Goal: Task Accomplishment & Management: Use online tool/utility

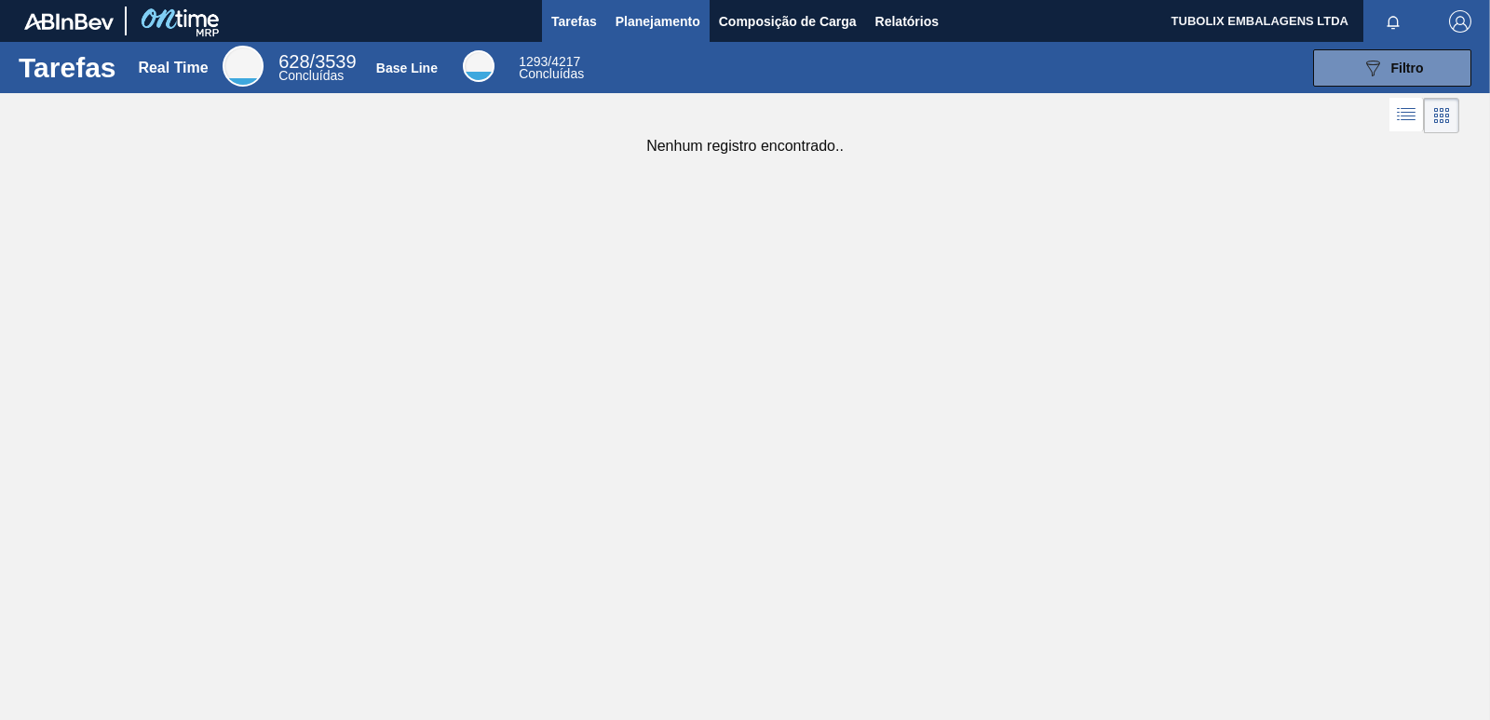
click at [669, 14] on span "Planejamento" at bounding box center [657, 21] width 85 height 22
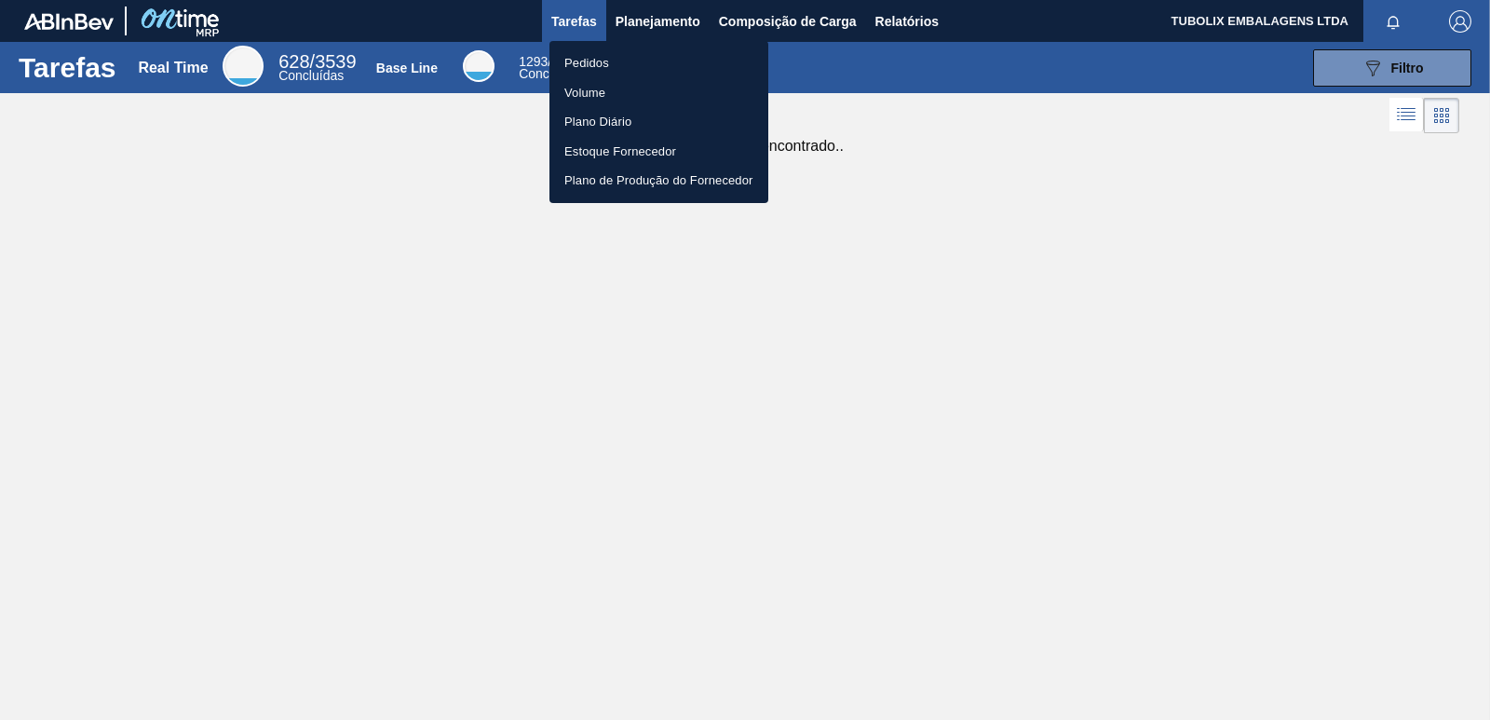
click at [600, 64] on li "Pedidos" at bounding box center [658, 63] width 219 height 30
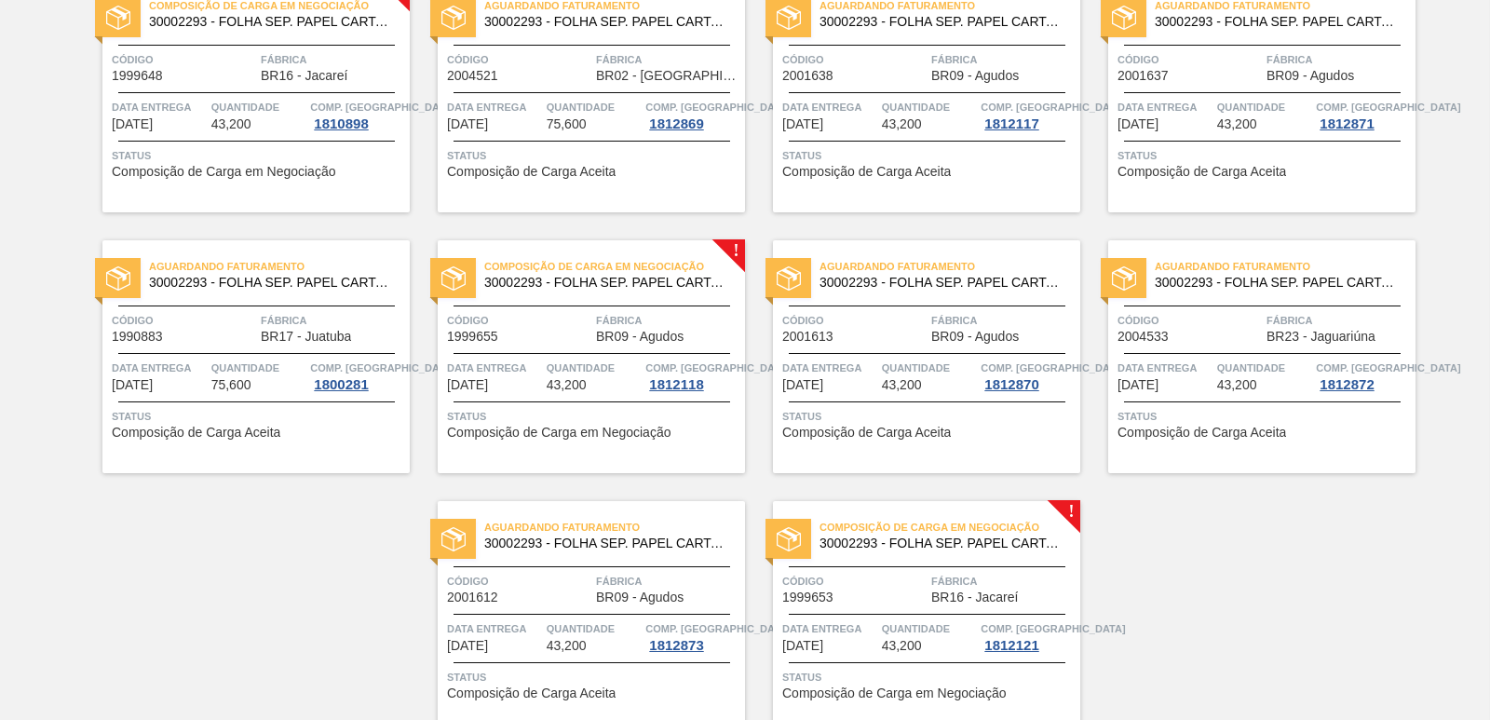
scroll to position [2876, 0]
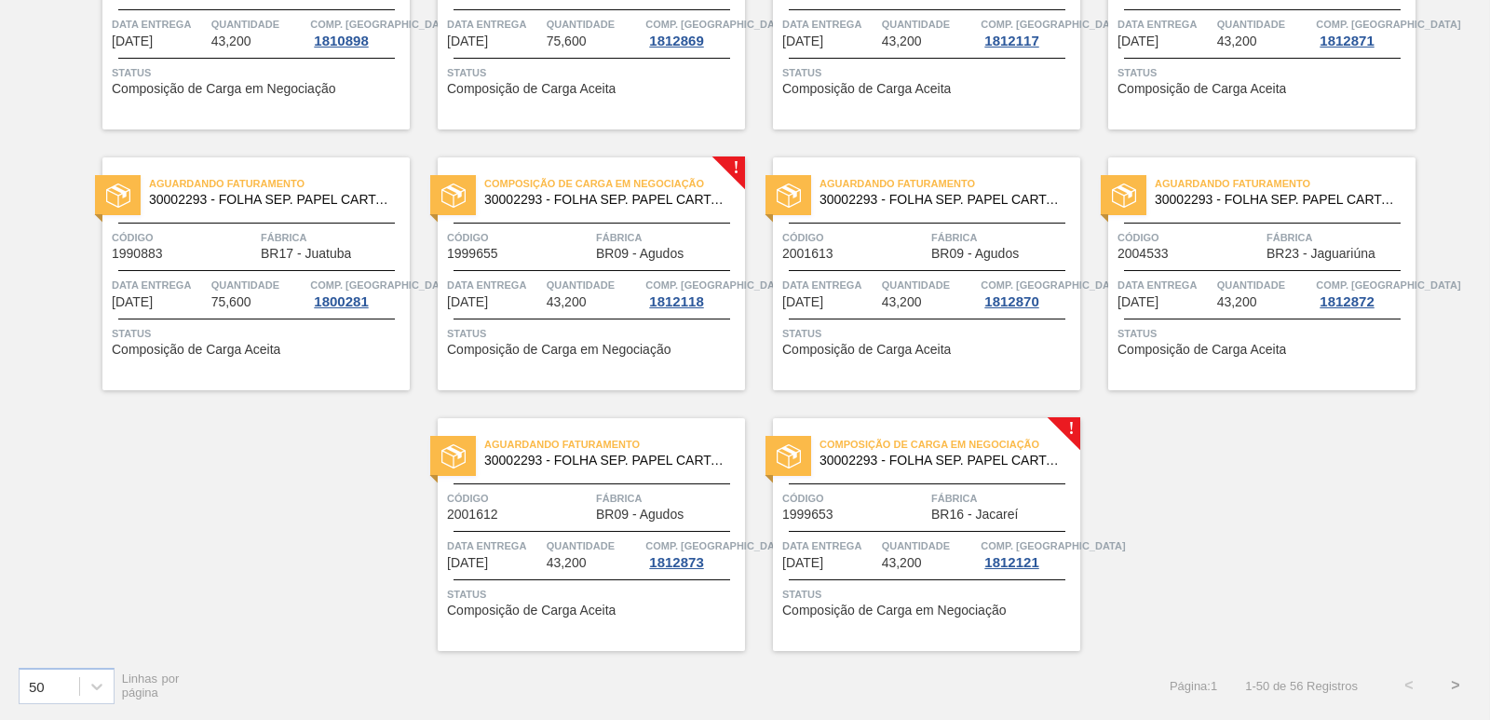
click at [1450, 682] on button ">" at bounding box center [1455, 685] width 47 height 47
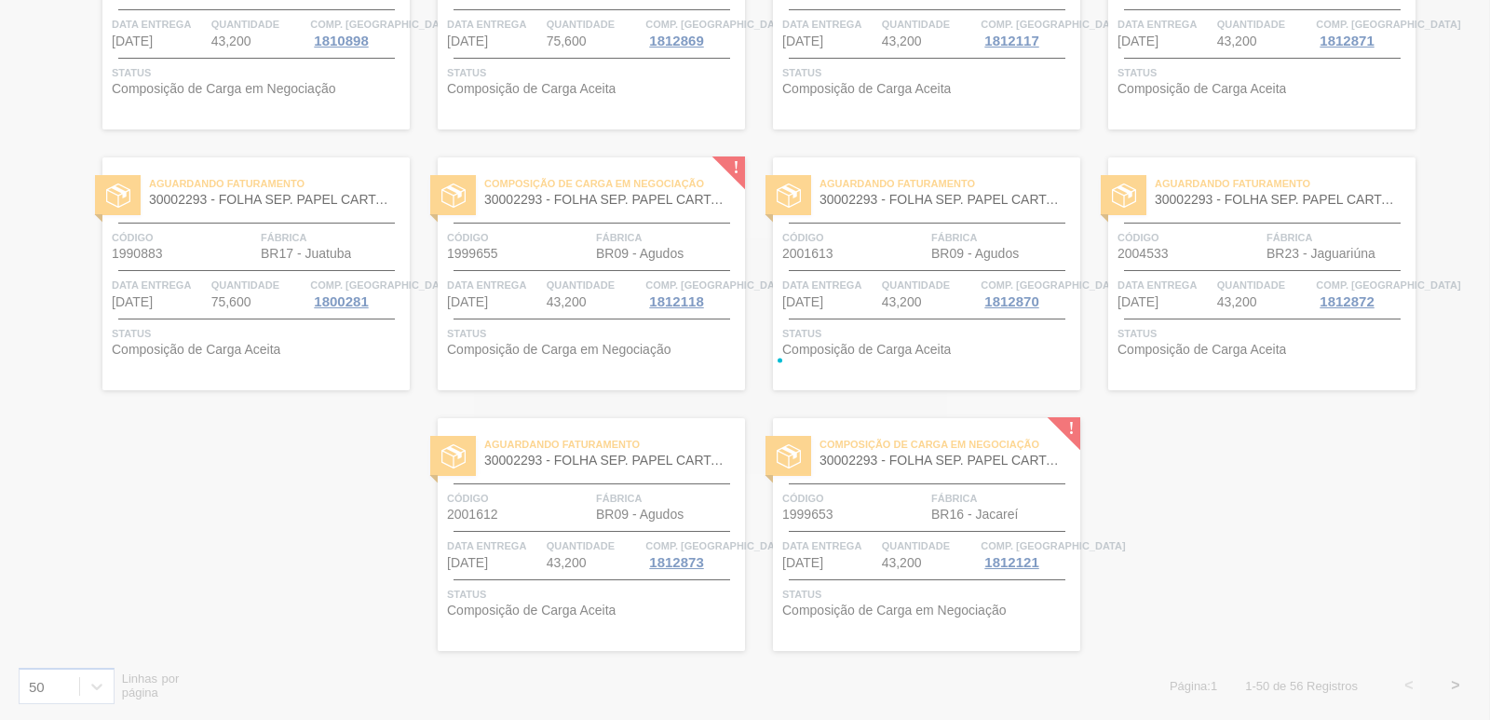
scroll to position [8, 0]
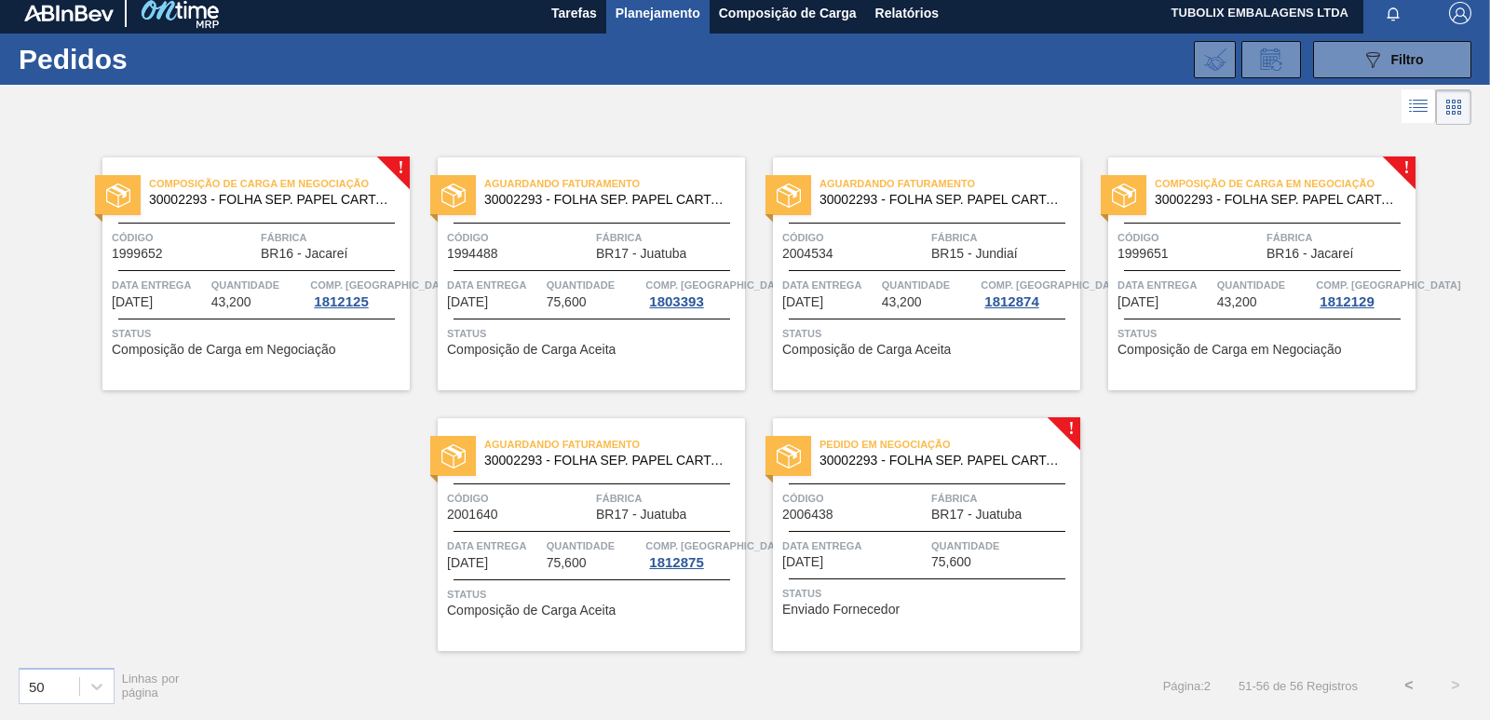
click at [979, 487] on div "Pedido em Negociação 30002293 - FOLHA SEP. PAPEL CARTAO 1200x1000M 350g Código …" at bounding box center [926, 534] width 307 height 233
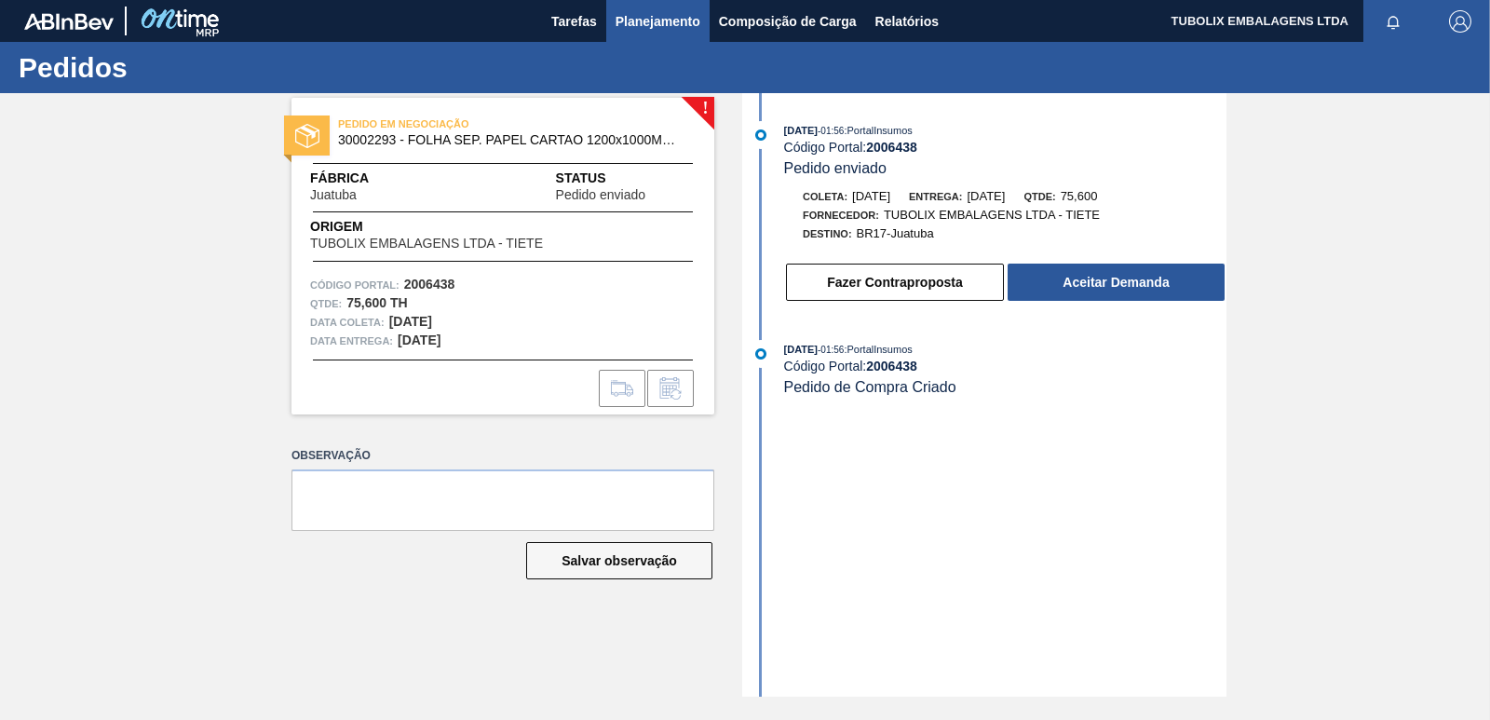
click at [664, 17] on span "Planejamento" at bounding box center [657, 21] width 85 height 22
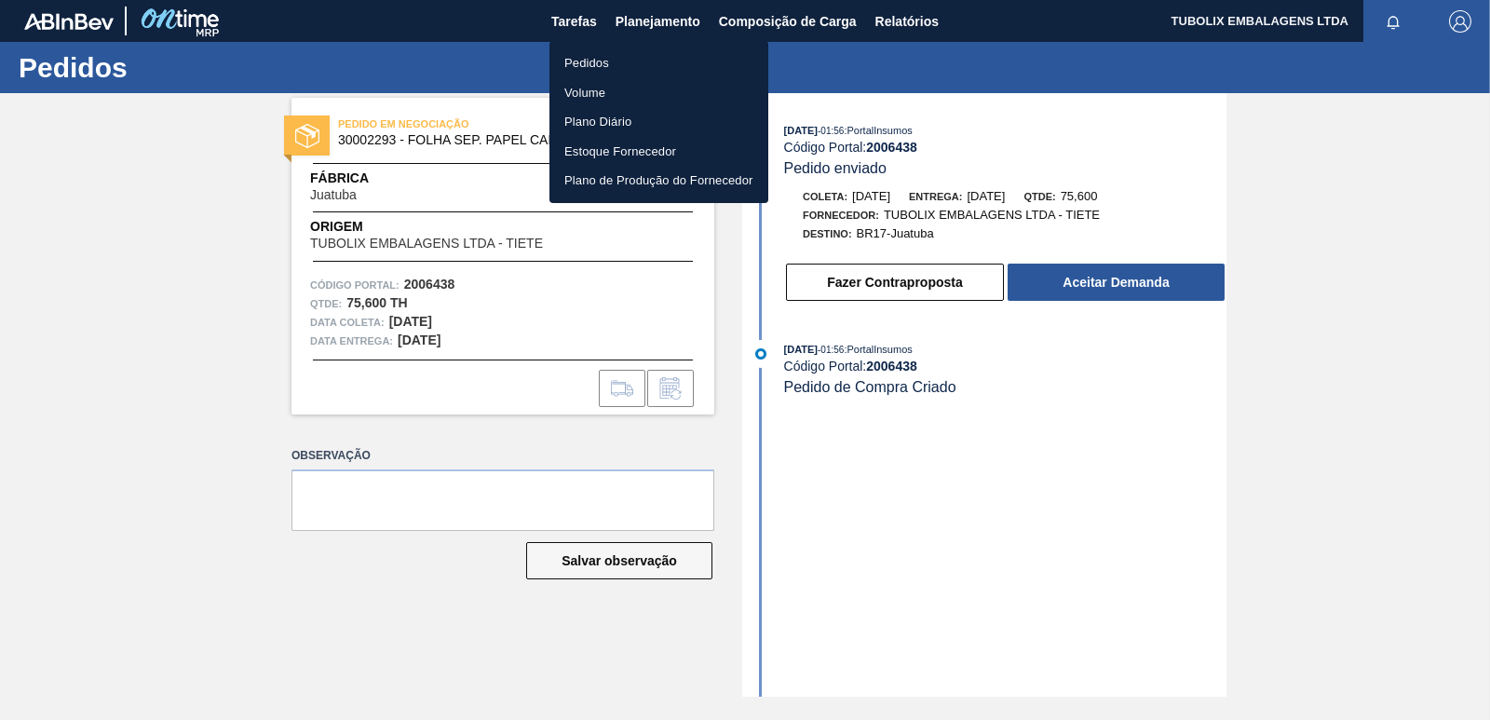
click at [587, 65] on li "Pedidos" at bounding box center [658, 63] width 219 height 30
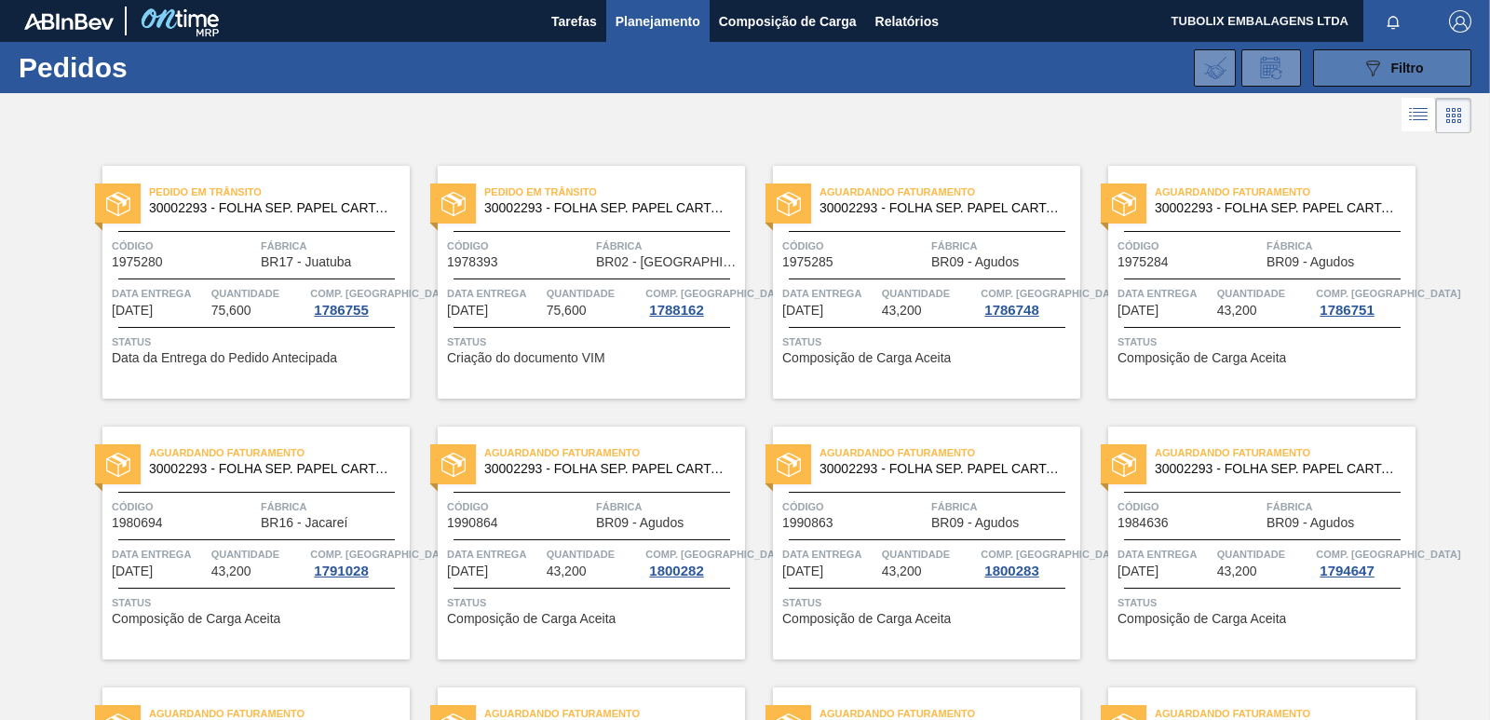
click at [1328, 65] on button "089F7B8B-B2A5-4AFE-B5C0-19BA573D28AC Filtro" at bounding box center [1392, 67] width 158 height 37
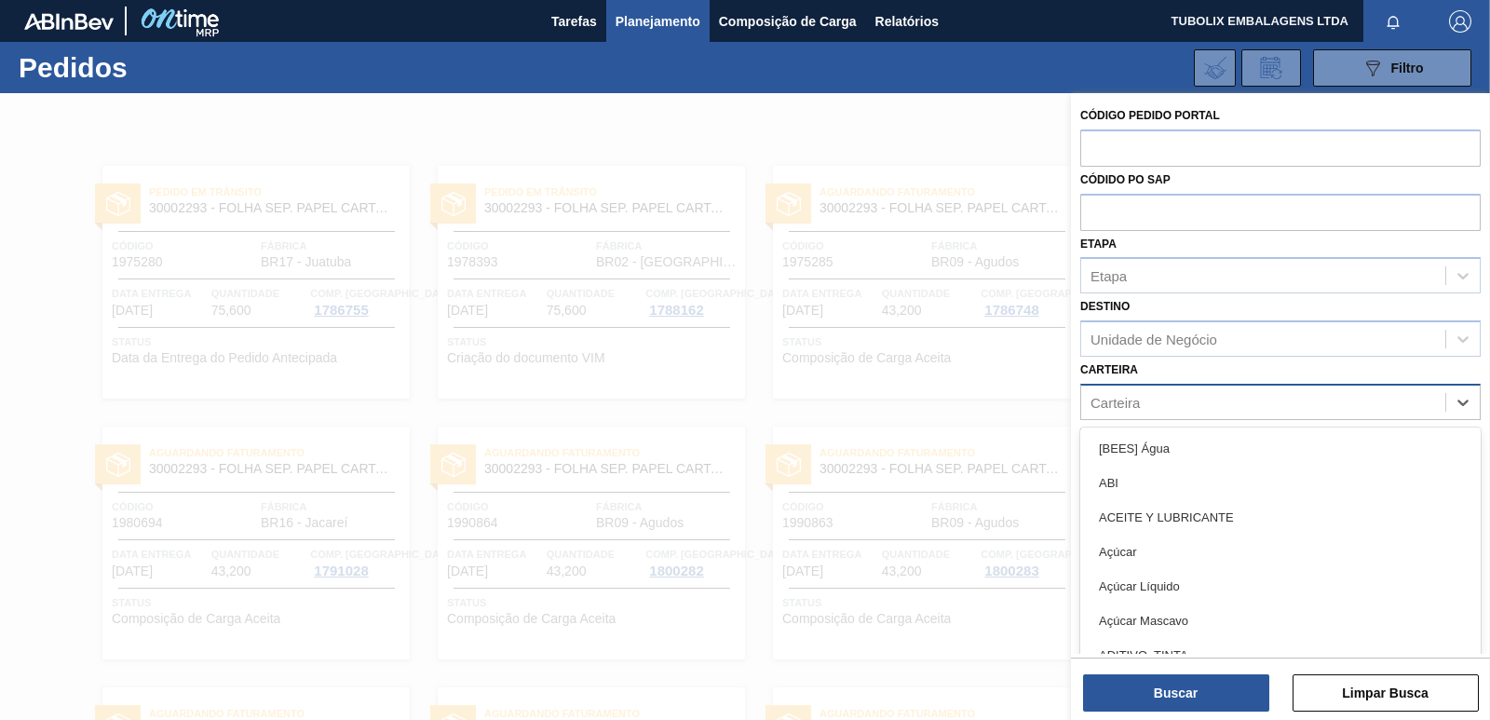
click at [1131, 402] on div "Carteira" at bounding box center [1114, 402] width 49 height 16
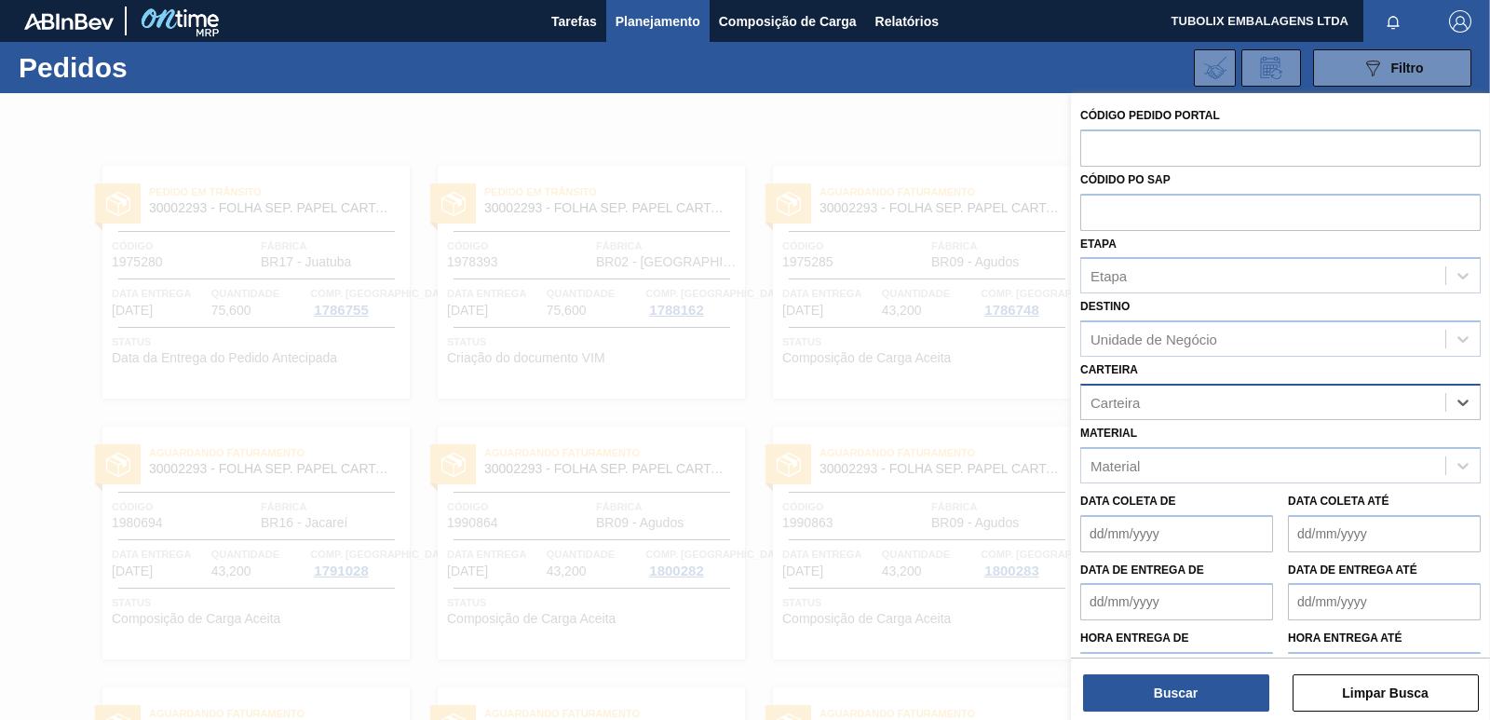
click at [1132, 401] on div "Carteira" at bounding box center [1114, 402] width 49 height 16
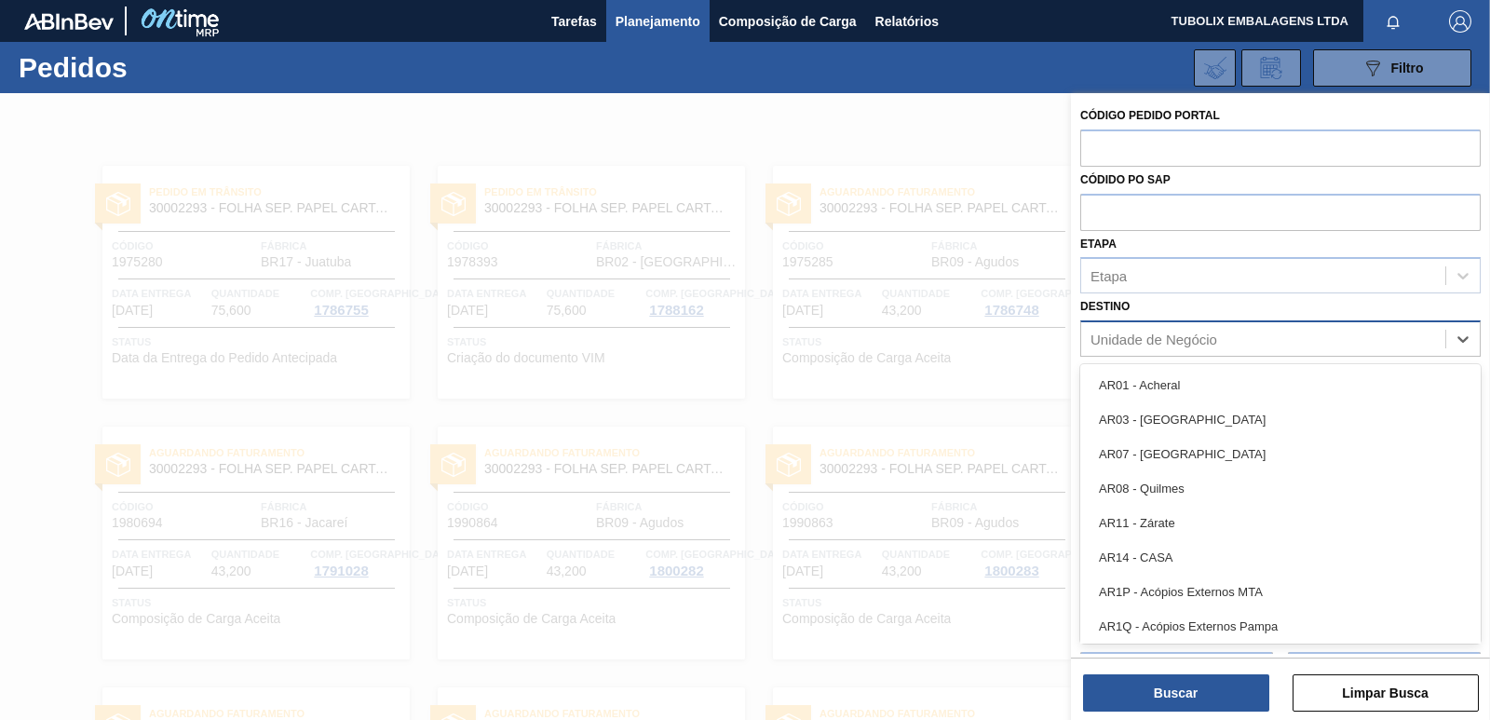
click at [1162, 334] on div "Unidade de Negócio" at bounding box center [1153, 339] width 127 height 16
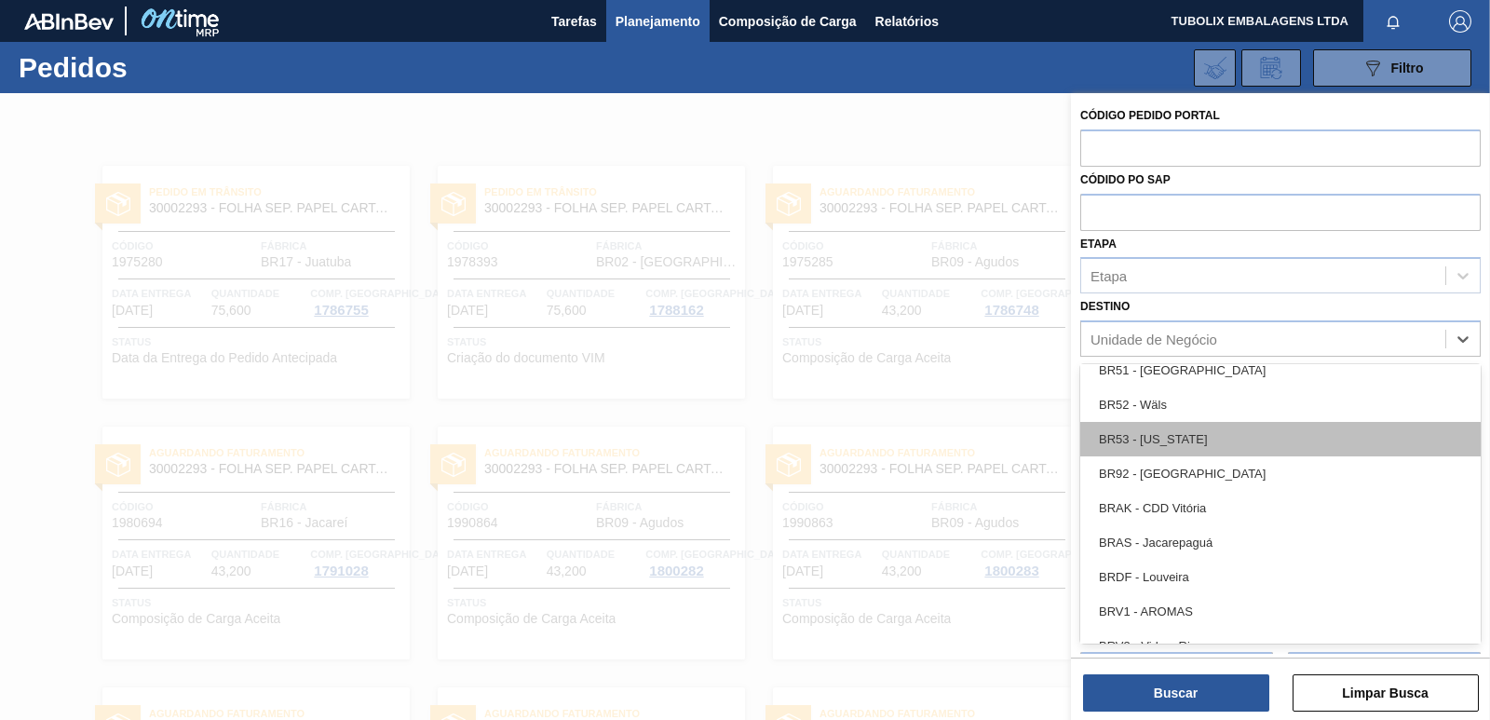
scroll to position [2141, 0]
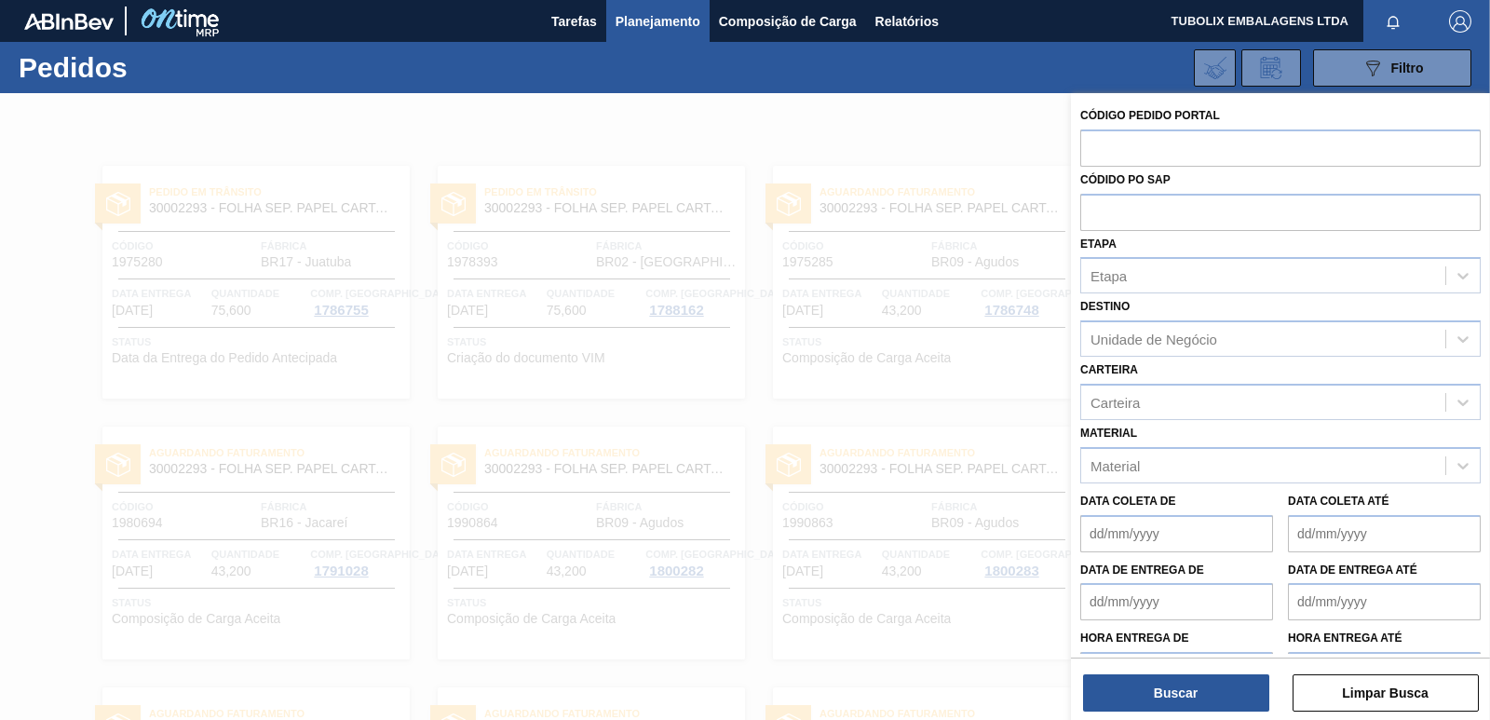
click at [815, 378] on div at bounding box center [745, 453] width 1490 height 720
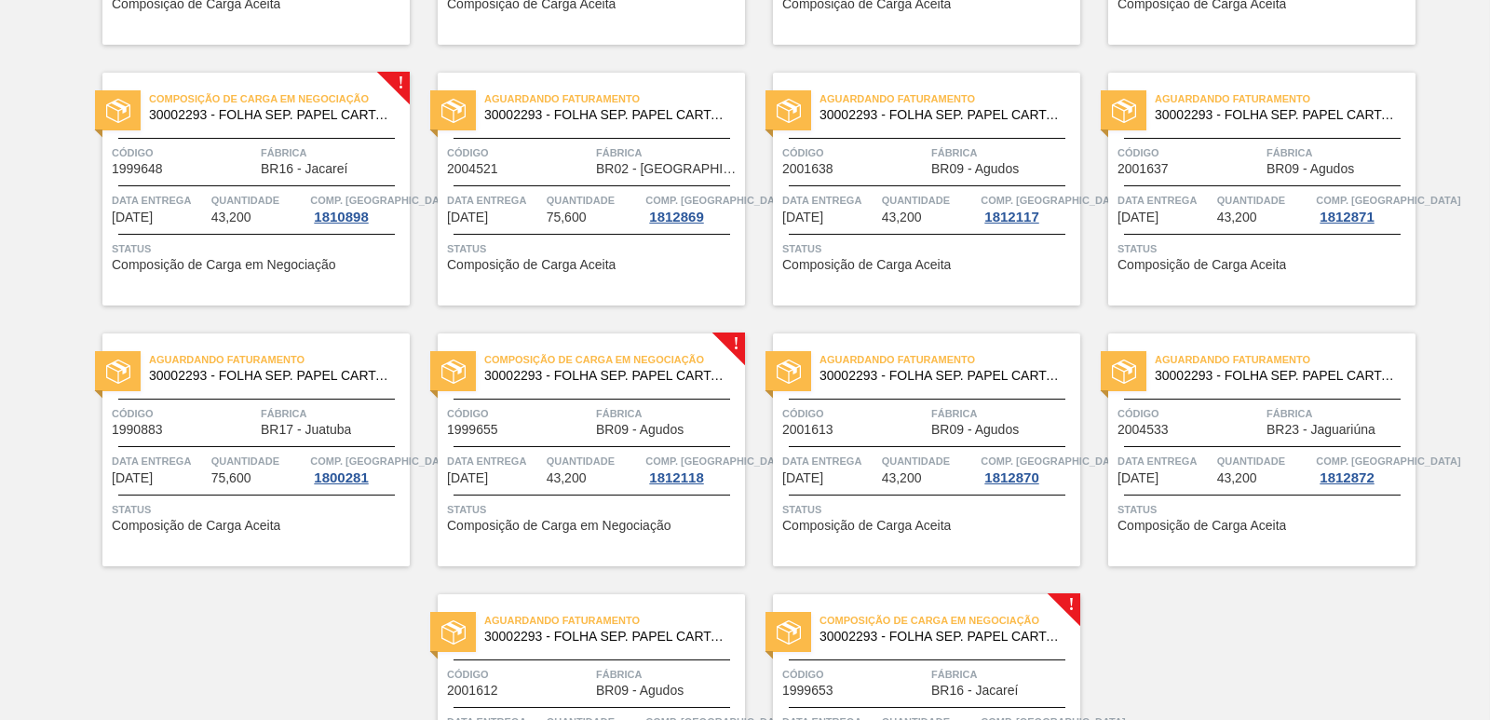
scroll to position [2793, 0]
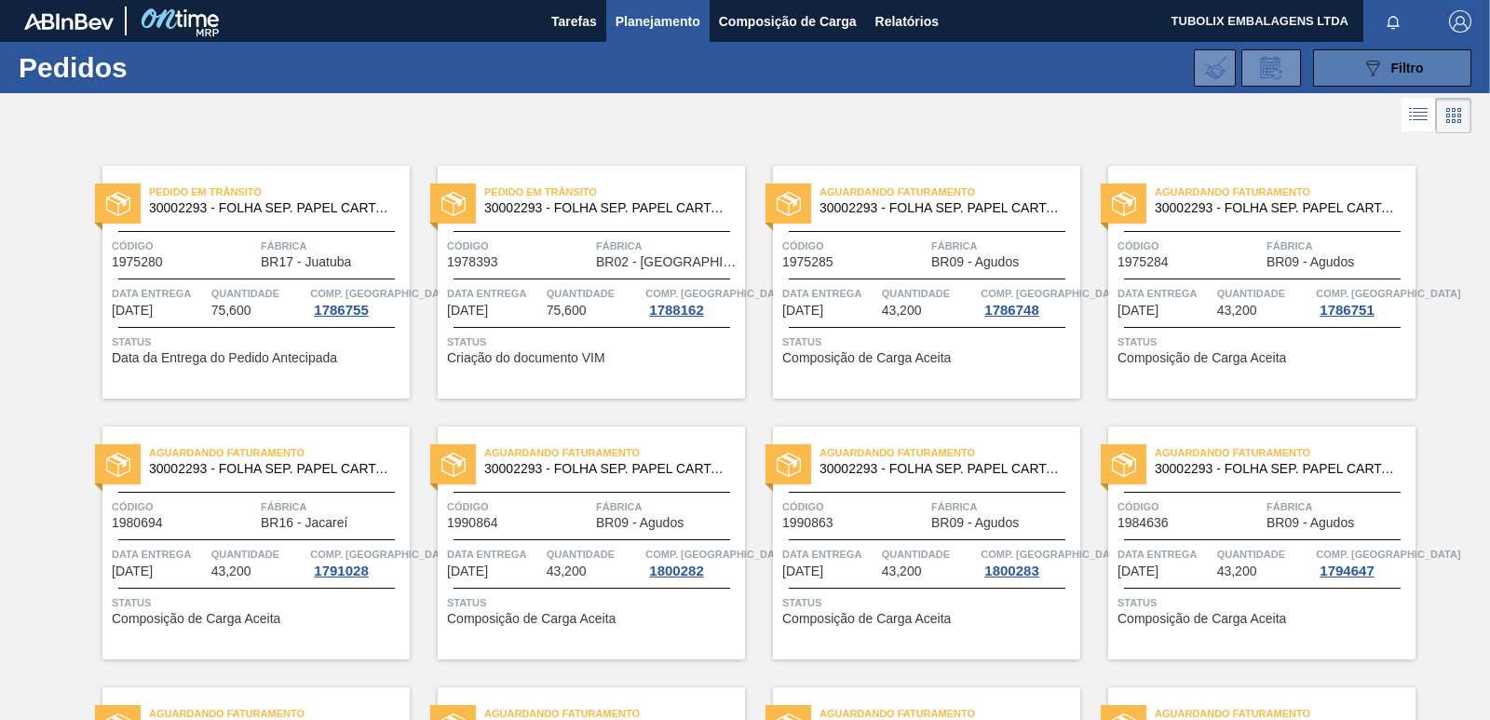
click at [1344, 58] on button "089F7B8B-B2A5-4AFE-B5C0-19BA573D28AC Filtro" at bounding box center [1392, 67] width 158 height 37
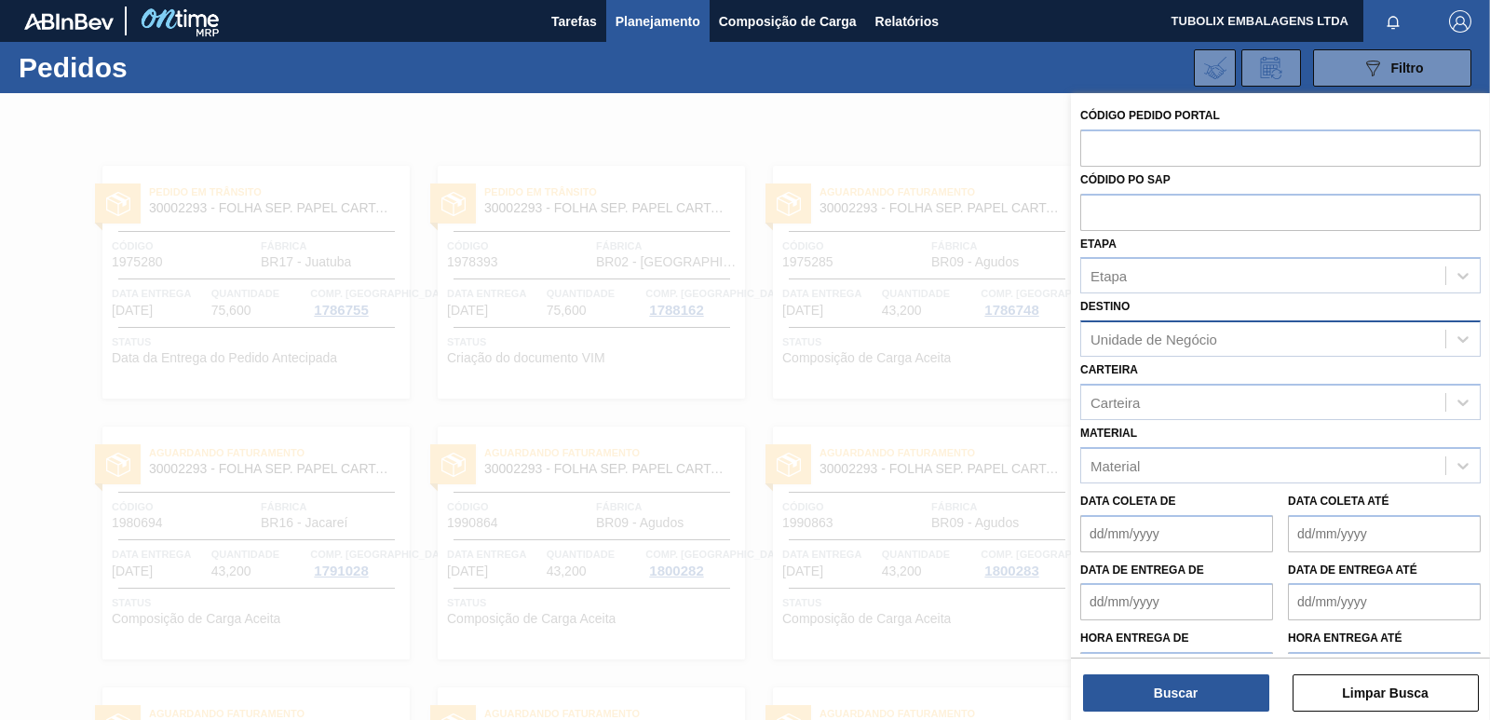
click at [1167, 333] on div "Unidade de Negócio" at bounding box center [1153, 339] width 127 height 16
type input "JUATU"
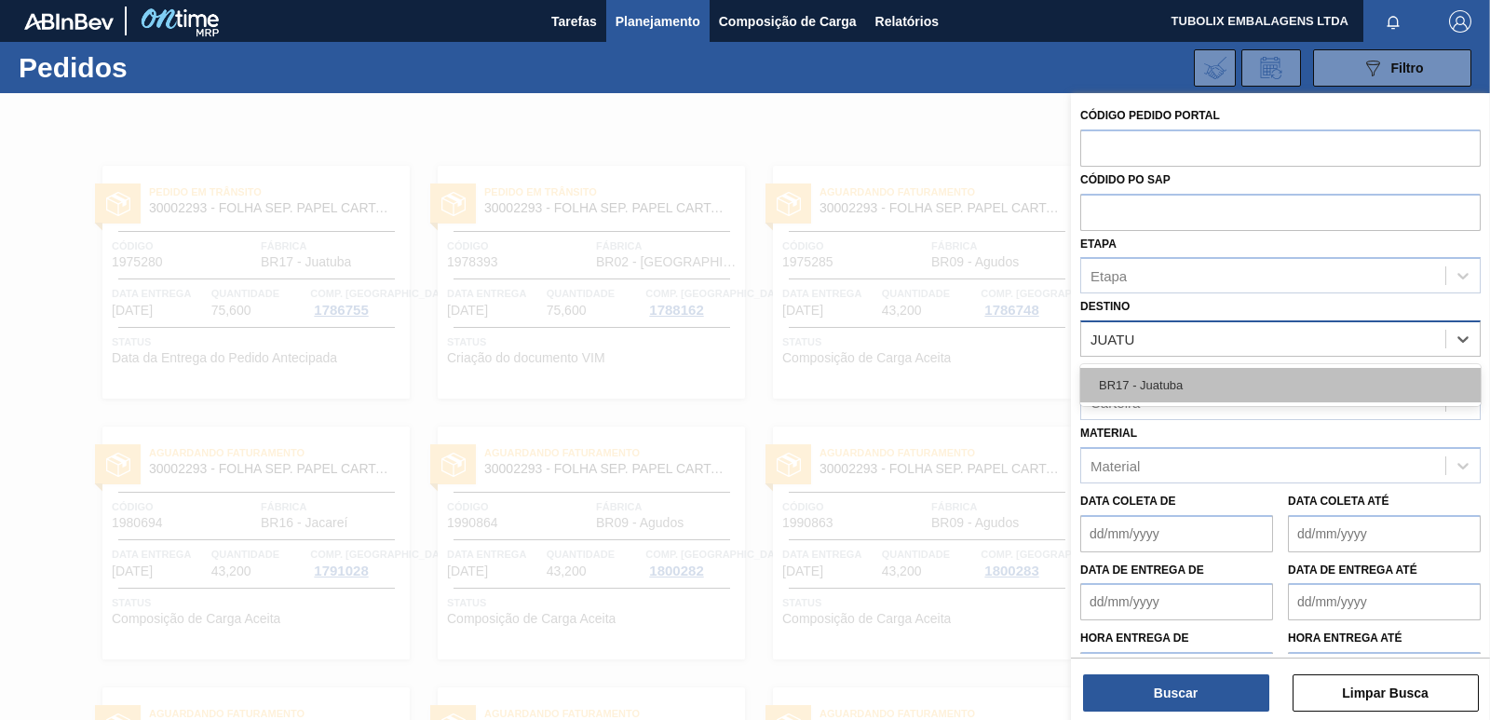
click at [1156, 384] on div "BR17 - Juatuba" at bounding box center [1280, 385] width 400 height 34
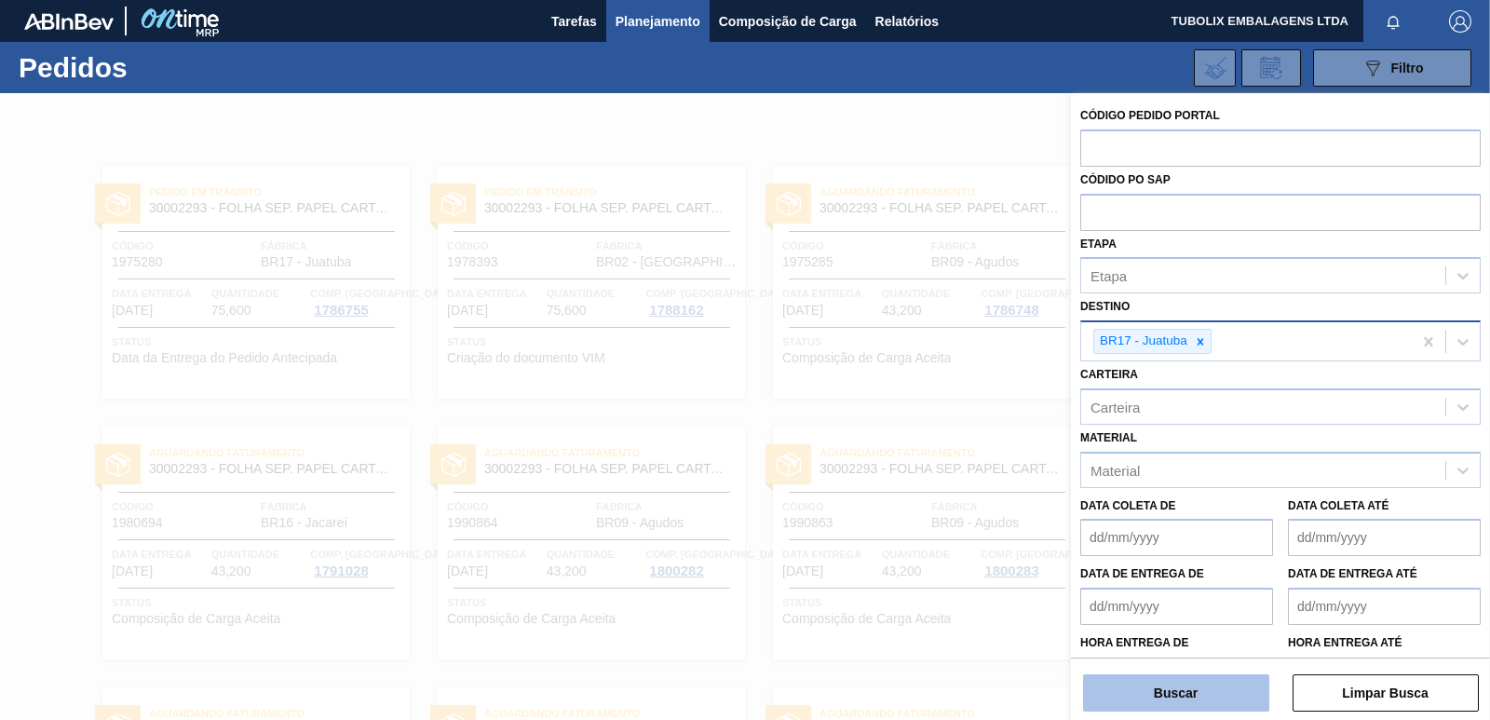
click at [1221, 699] on button "Buscar" at bounding box center [1176, 692] width 186 height 37
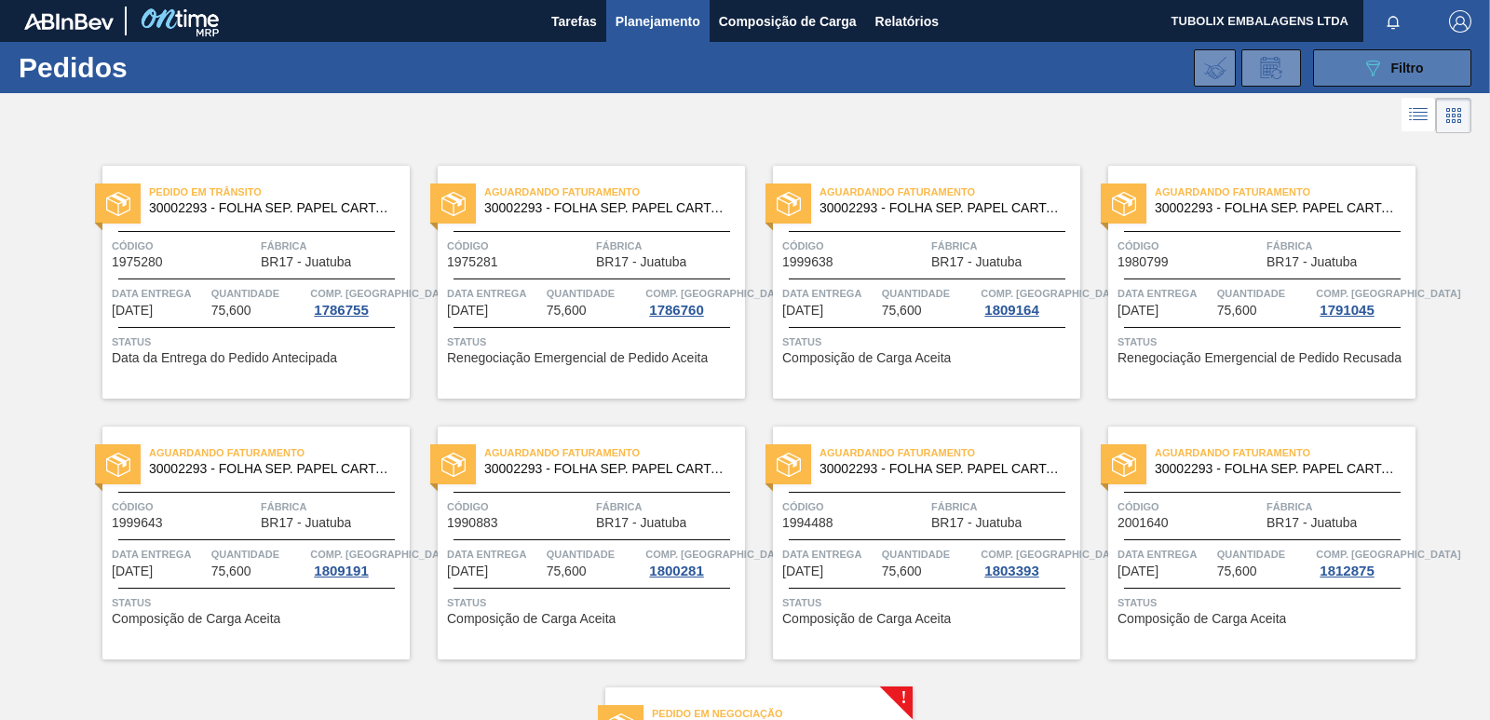
click at [1331, 74] on button "089F7B8B-B2A5-4AFE-B5C0-19BA573D28AC Filtro" at bounding box center [1392, 67] width 158 height 37
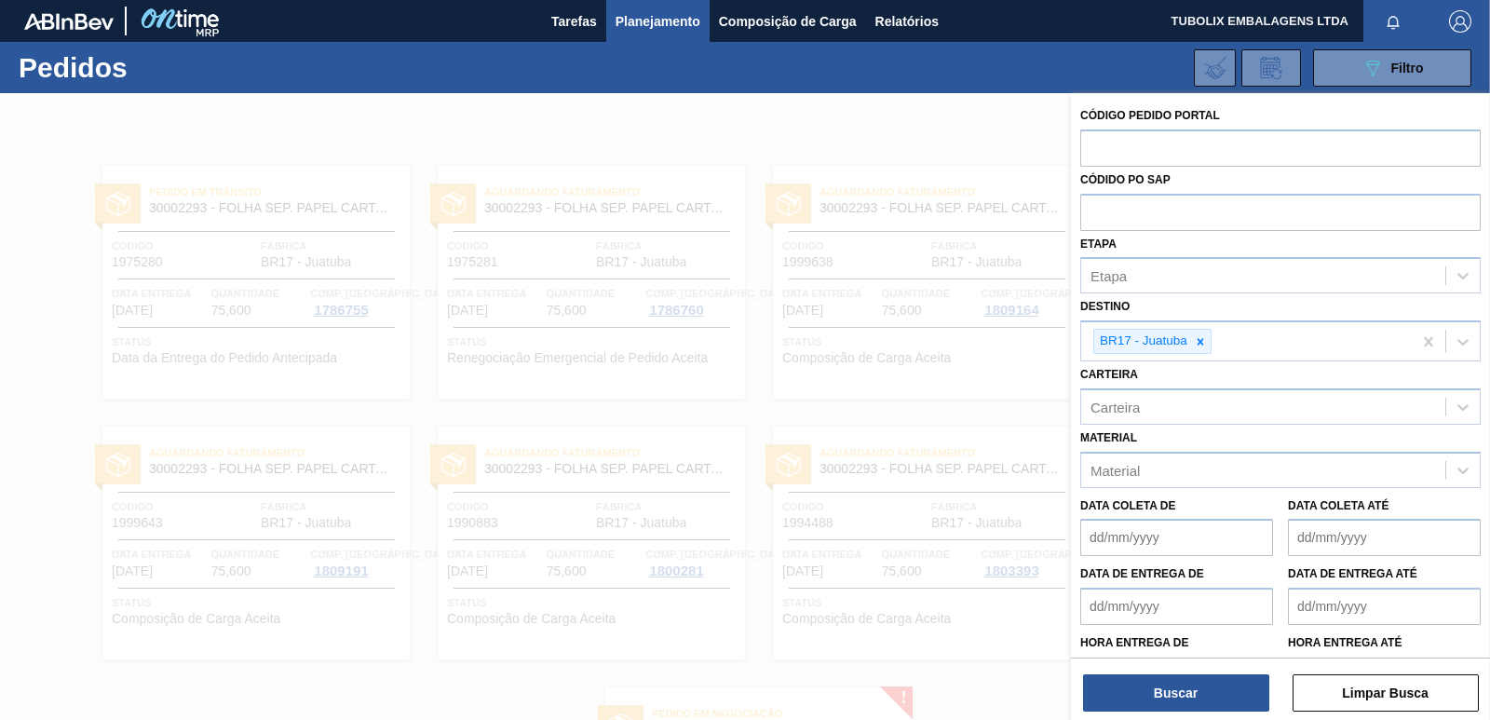
drag, startPoint x: 1208, startPoint y: 342, endPoint x: 1183, endPoint y: 376, distance: 42.1
click at [1209, 341] on div at bounding box center [1200, 341] width 20 height 23
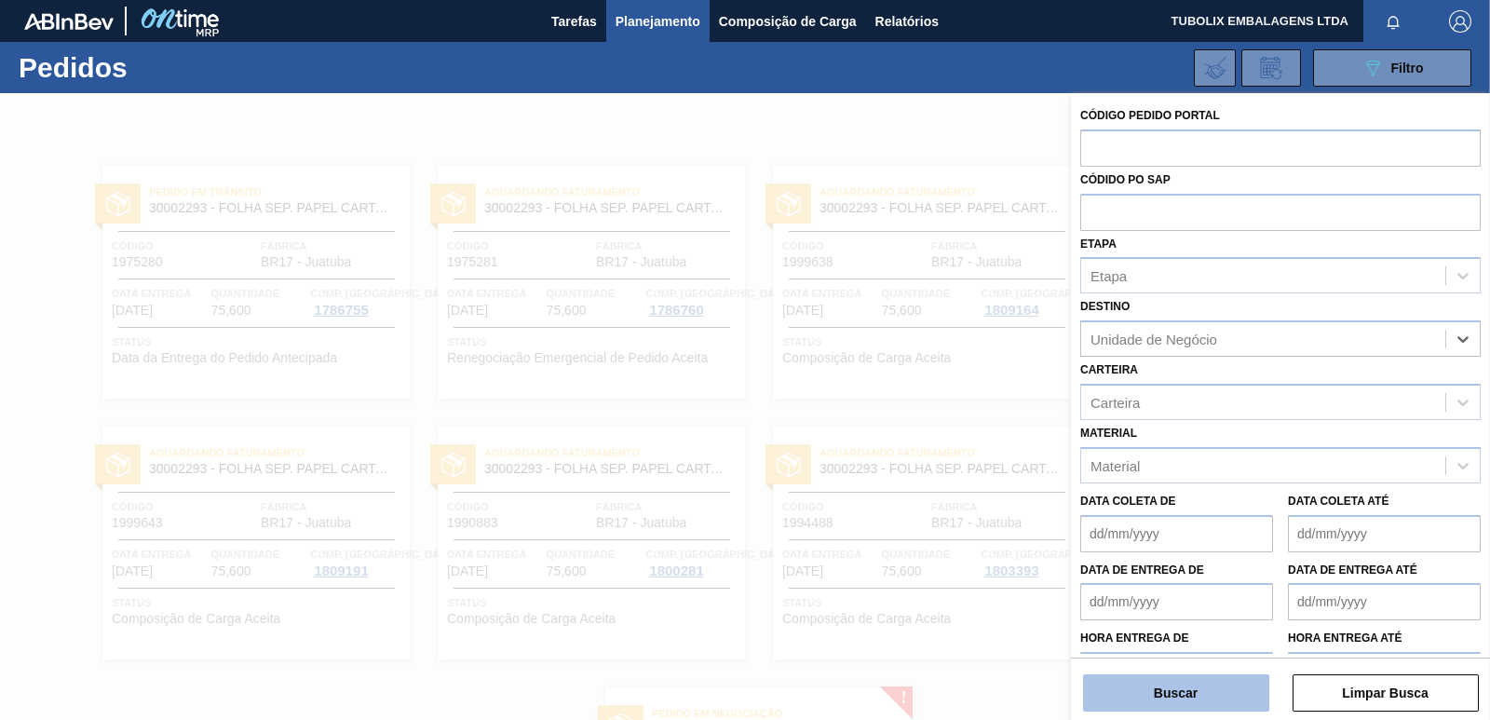
drag, startPoint x: 1138, startPoint y: 688, endPoint x: 1146, endPoint y: 676, distance: 14.7
click at [1140, 688] on button "Buscar" at bounding box center [1176, 692] width 186 height 37
